Goal: Transaction & Acquisition: Download file/media

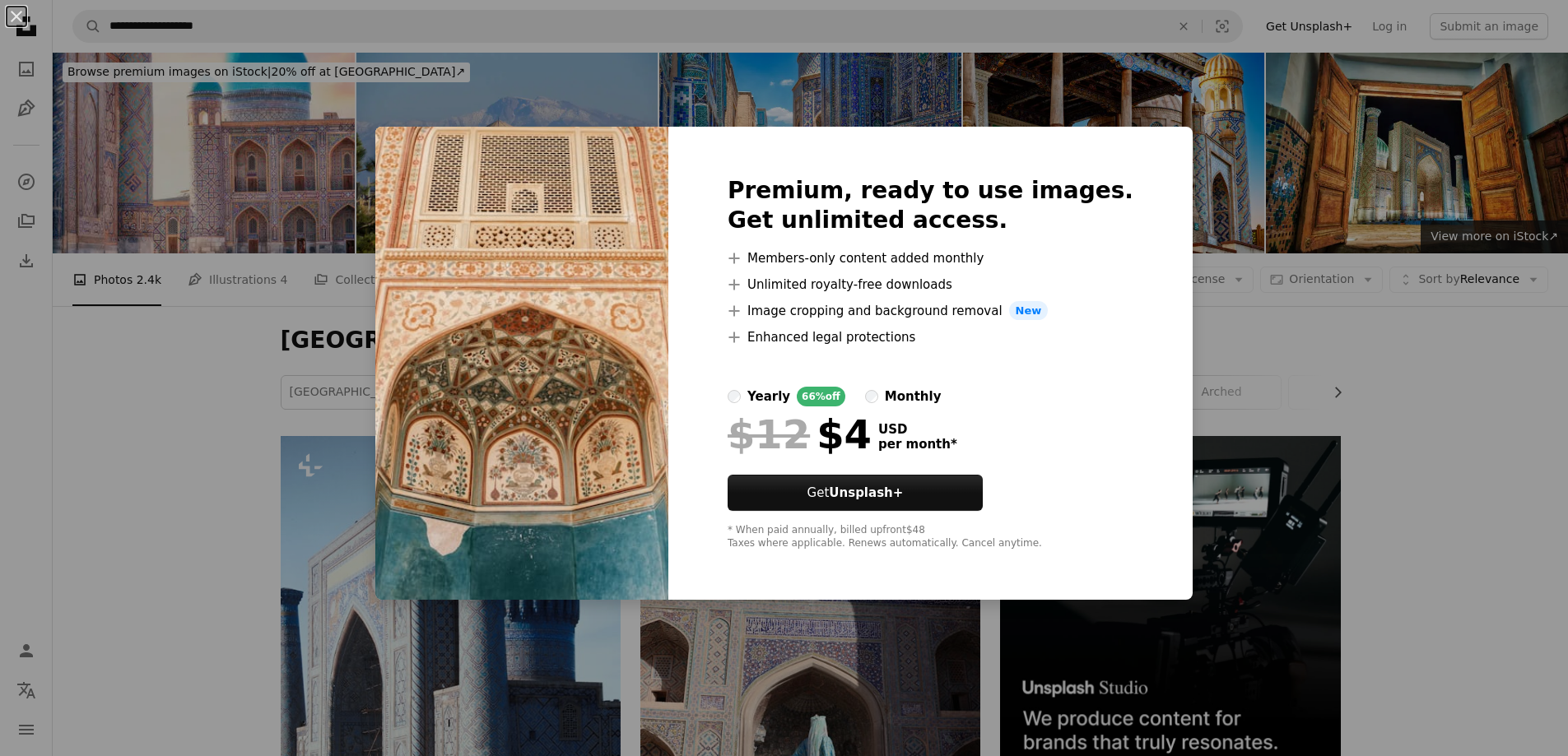
scroll to position [3506, 0]
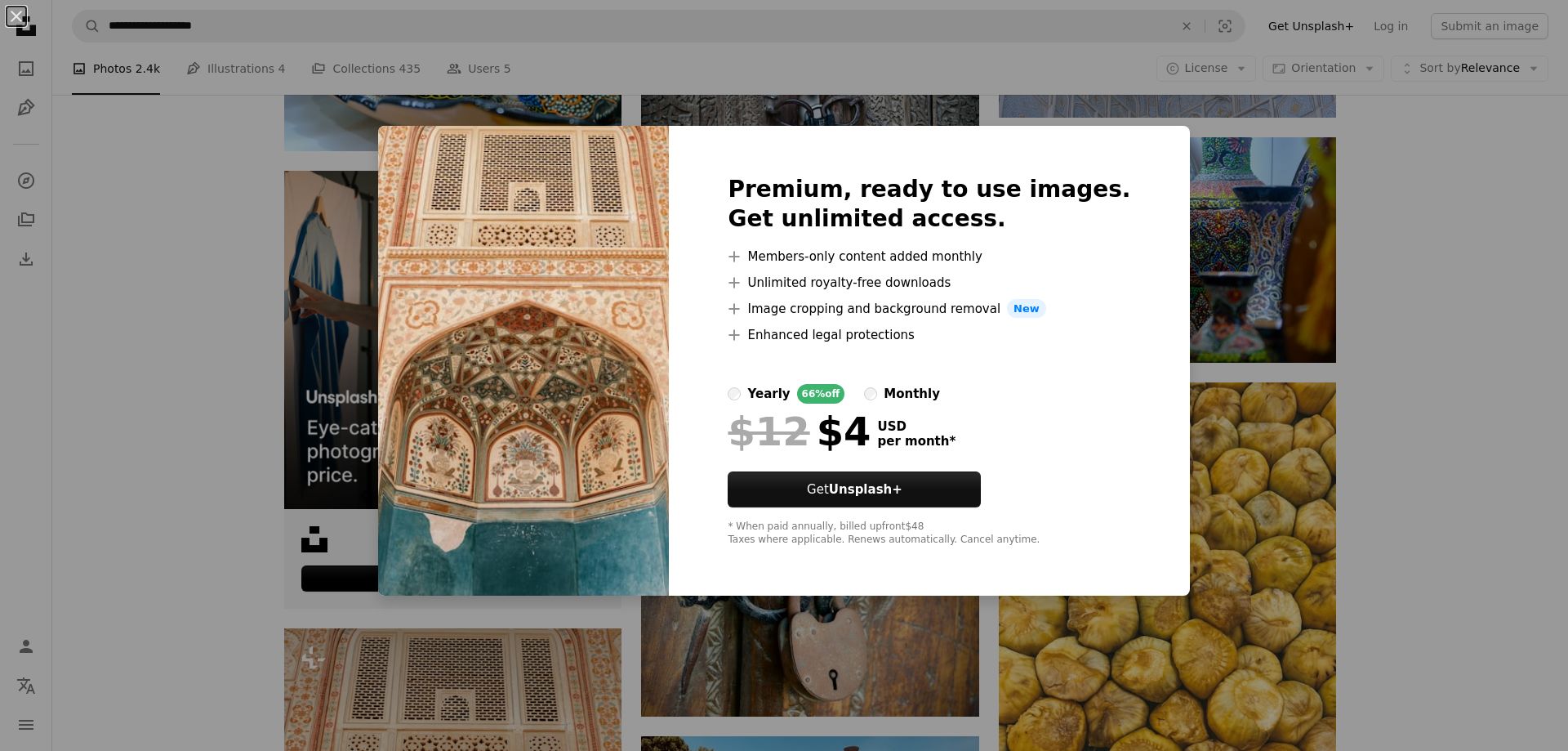
click at [177, 341] on div "An X shape Premium, ready to use images. Get unlimited access. A plus sign Memb…" at bounding box center [784, 376] width 1568 height 751
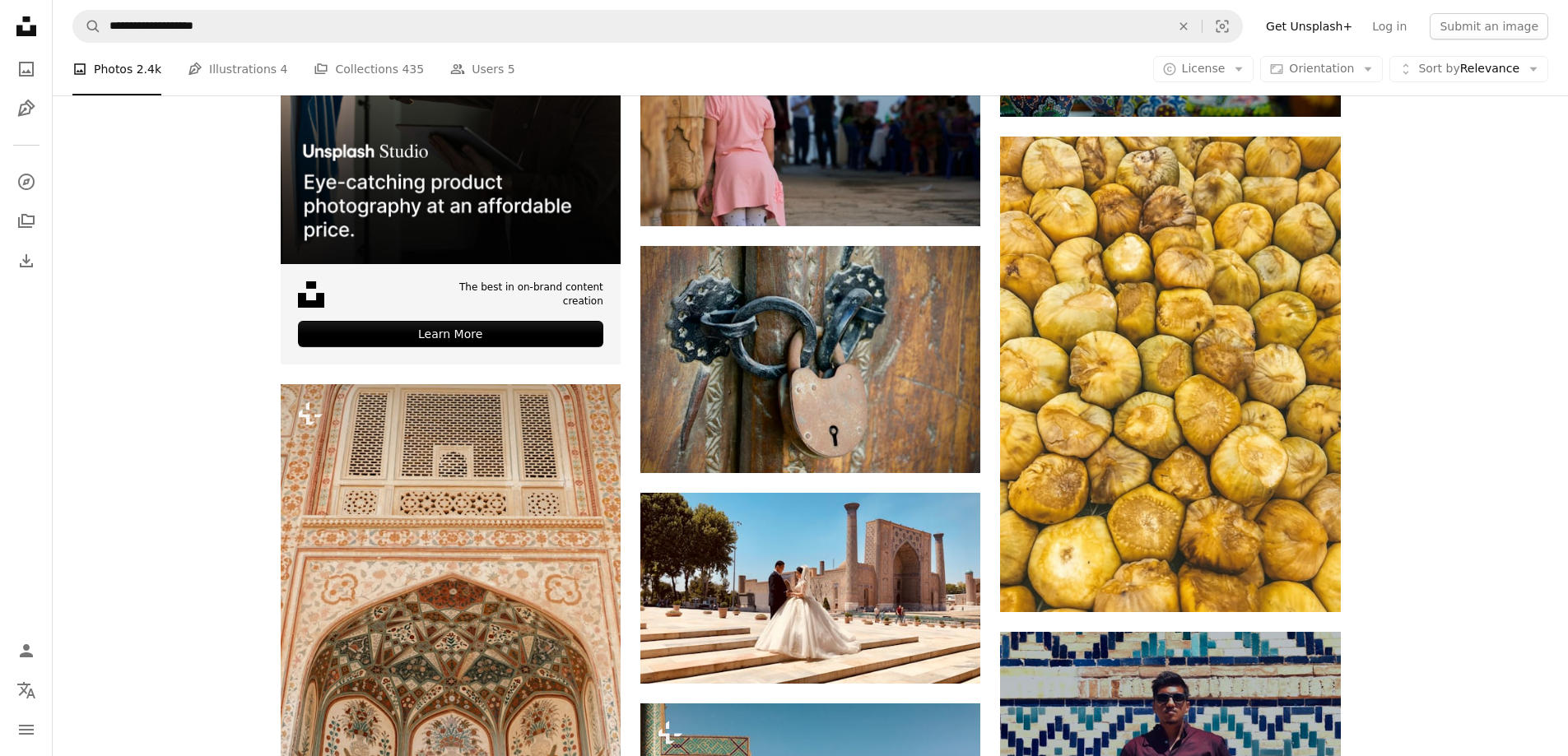
scroll to position [4082, 0]
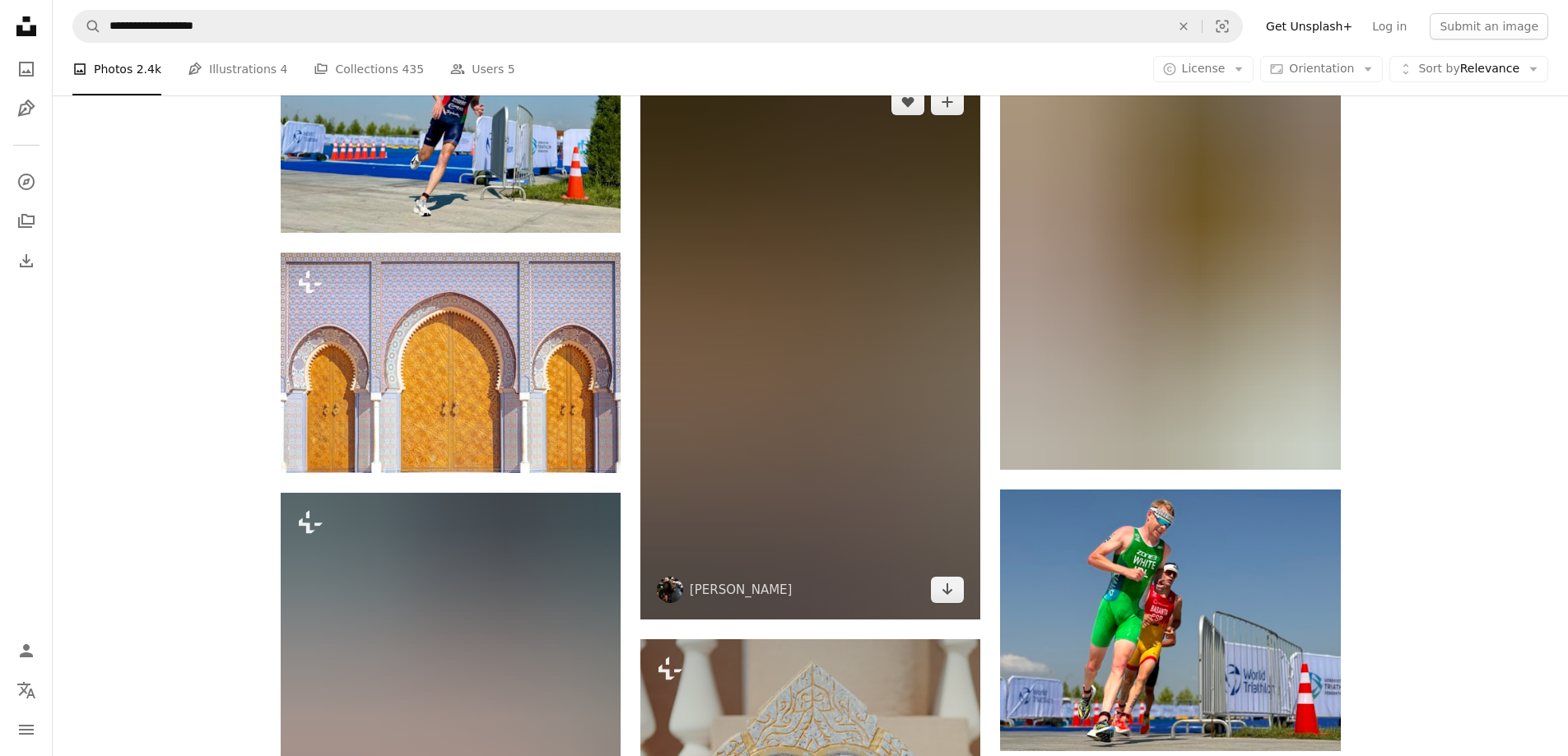
scroll to position [8935, 0]
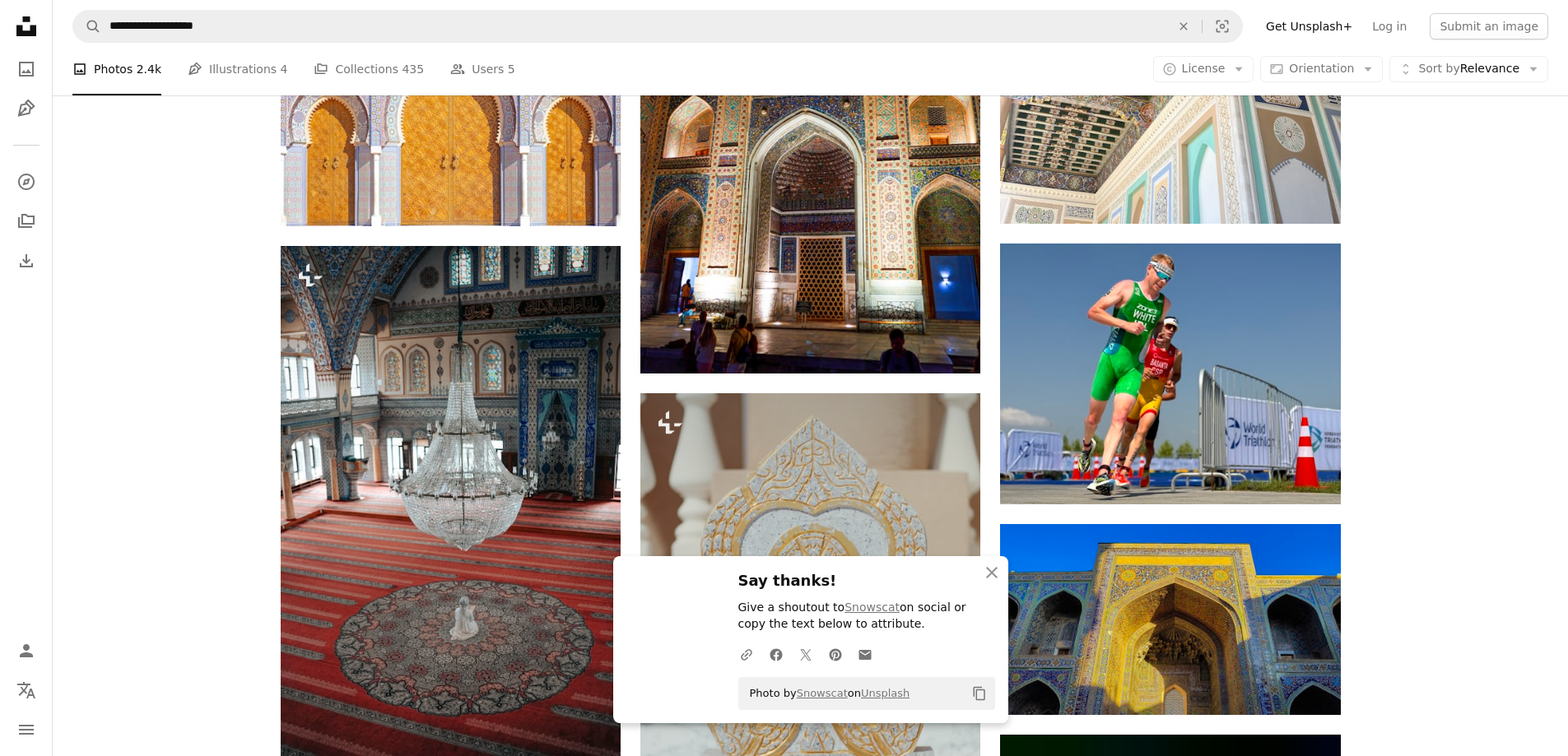
scroll to position [9182, 0]
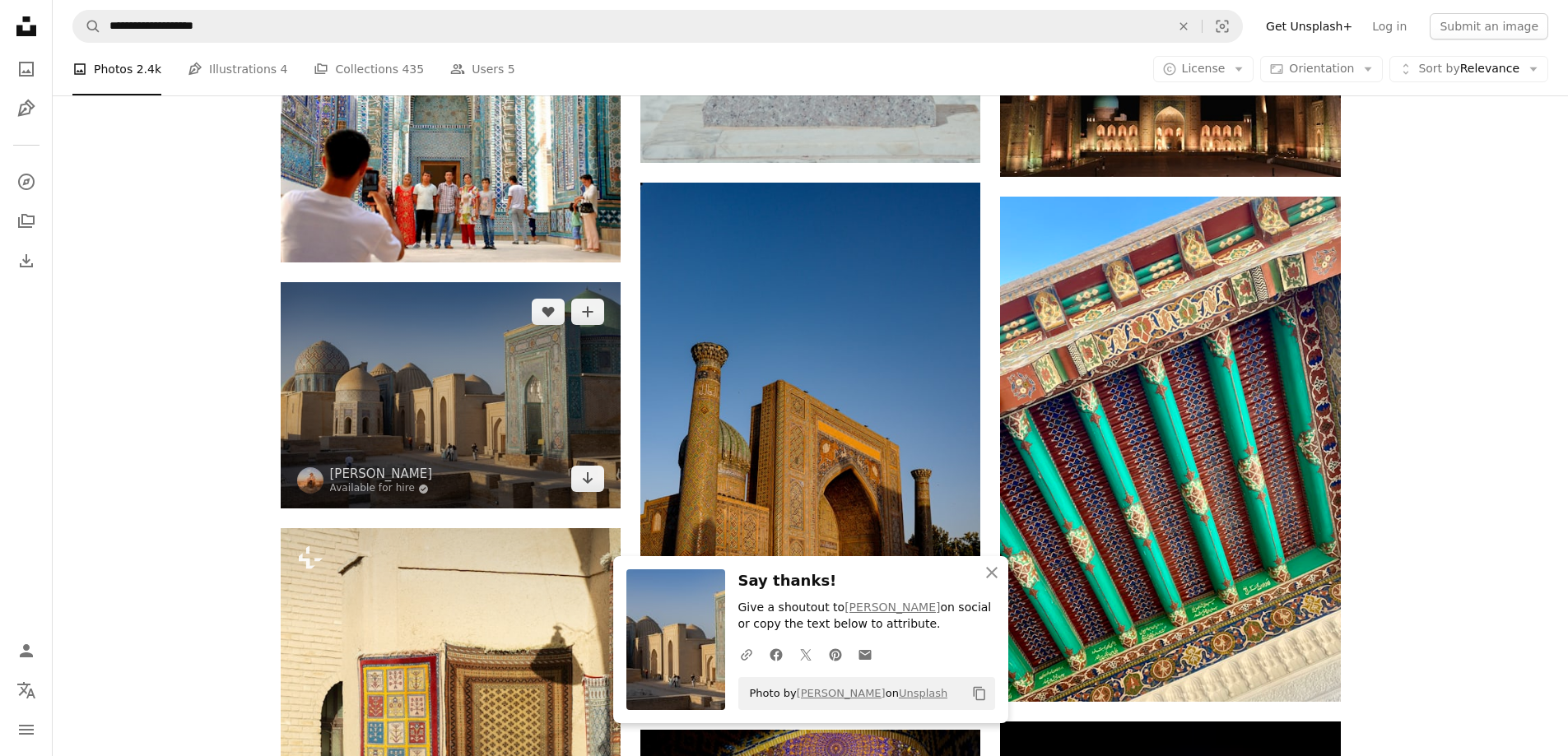
scroll to position [9593, 0]
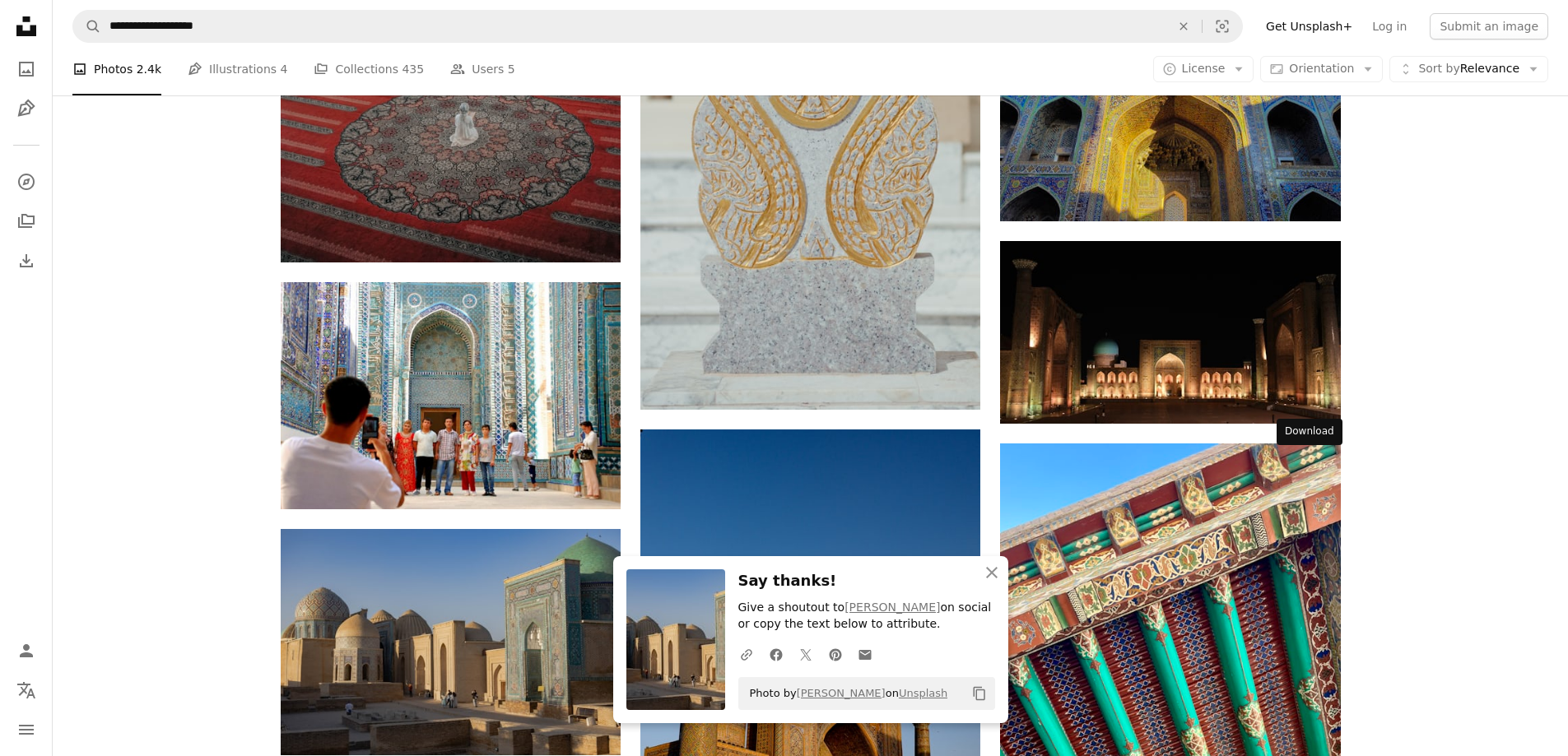
drag, startPoint x: 1294, startPoint y: 463, endPoint x: 1282, endPoint y: 460, distance: 12.4
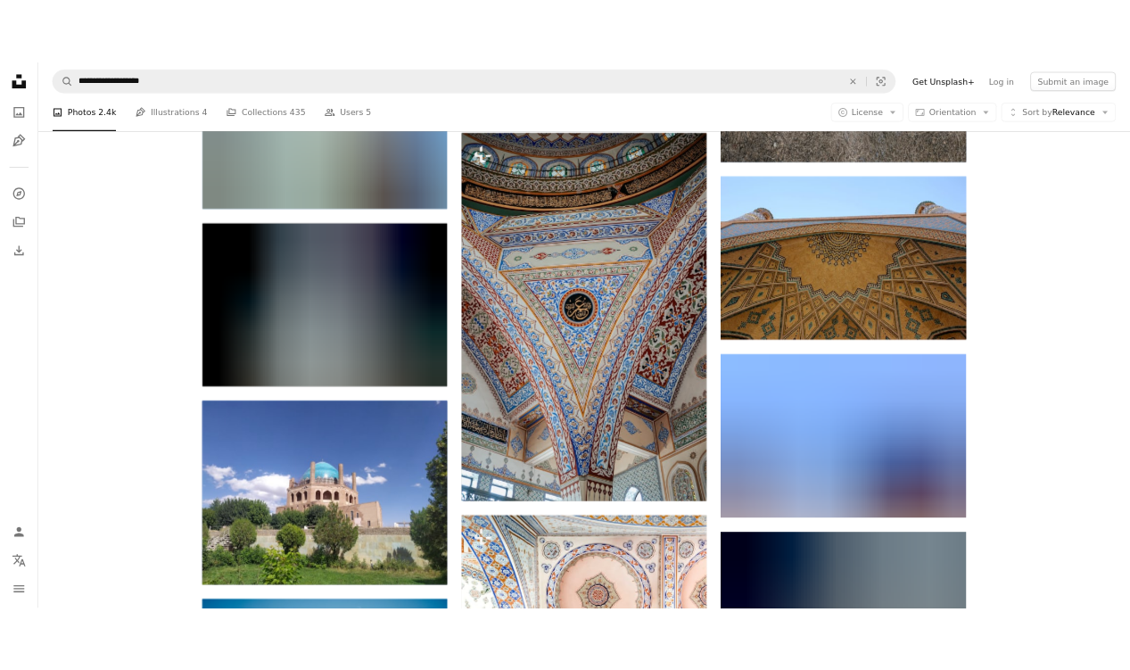
scroll to position [18696, 0]
